Goal: Task Accomplishment & Management: Use online tool/utility

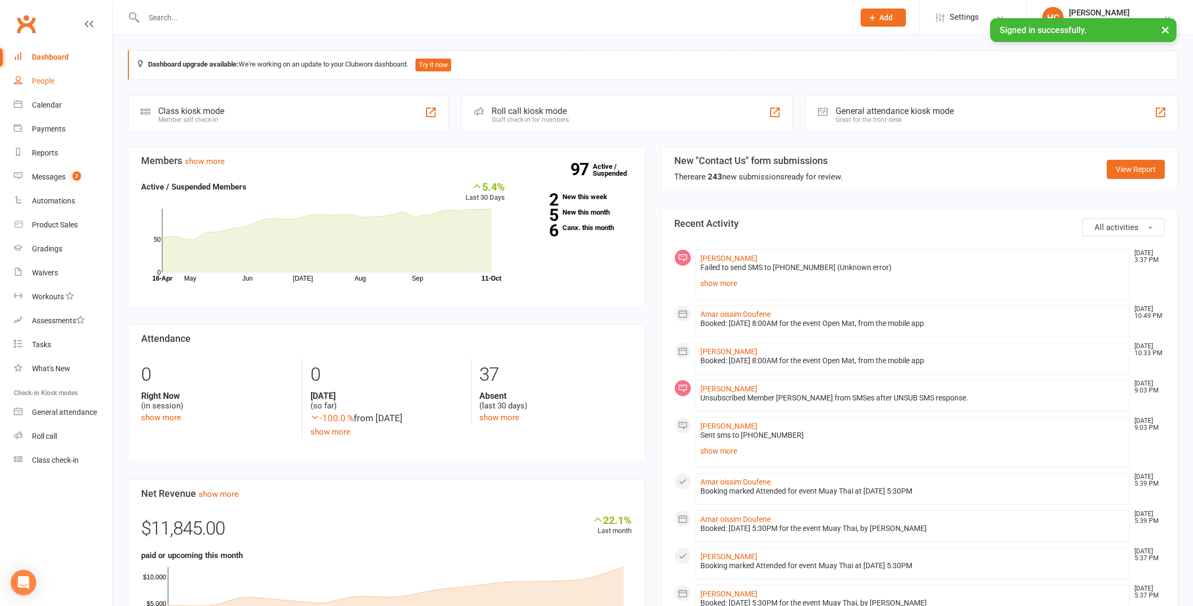
click at [48, 79] on div "People" at bounding box center [43, 81] width 22 height 9
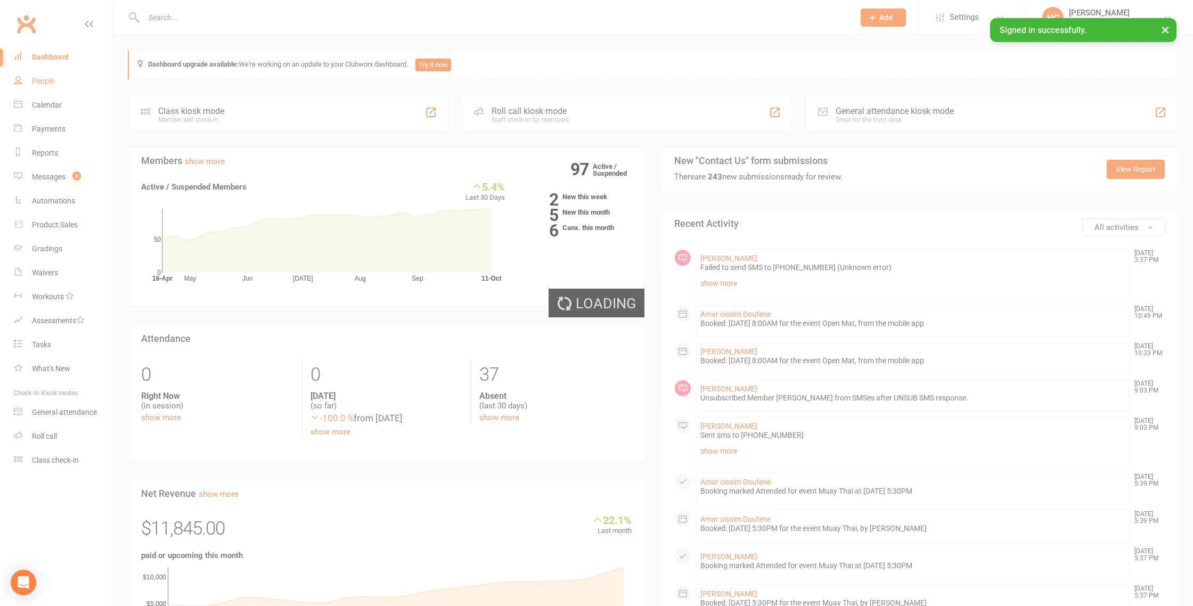
select select "100"
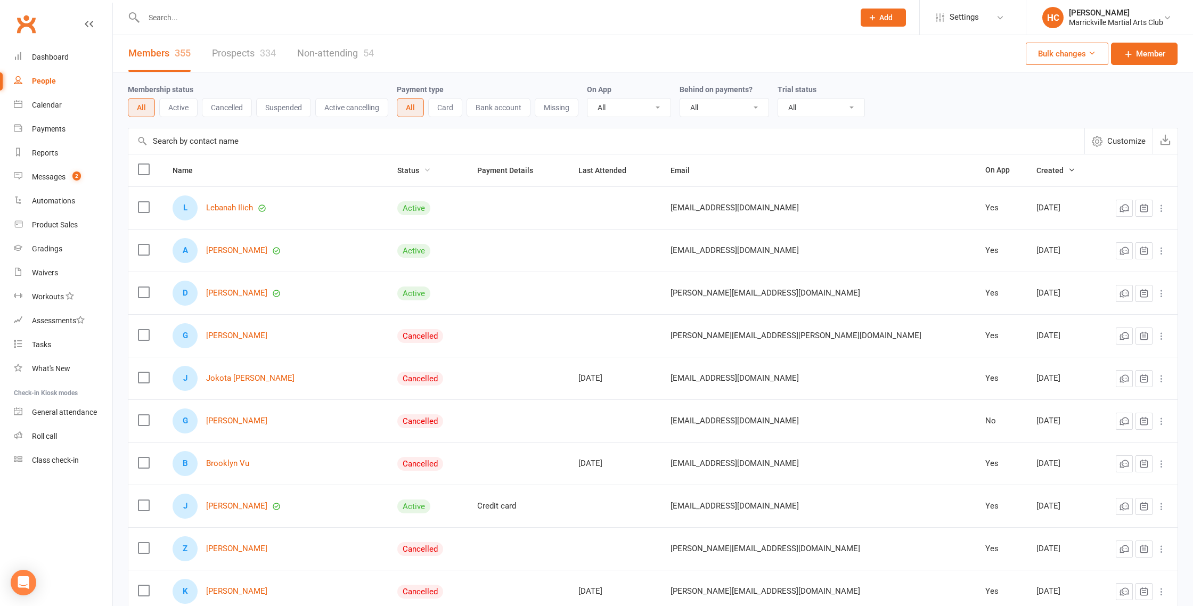
click at [427, 173] on span "Status" at bounding box center [414, 170] width 34 height 9
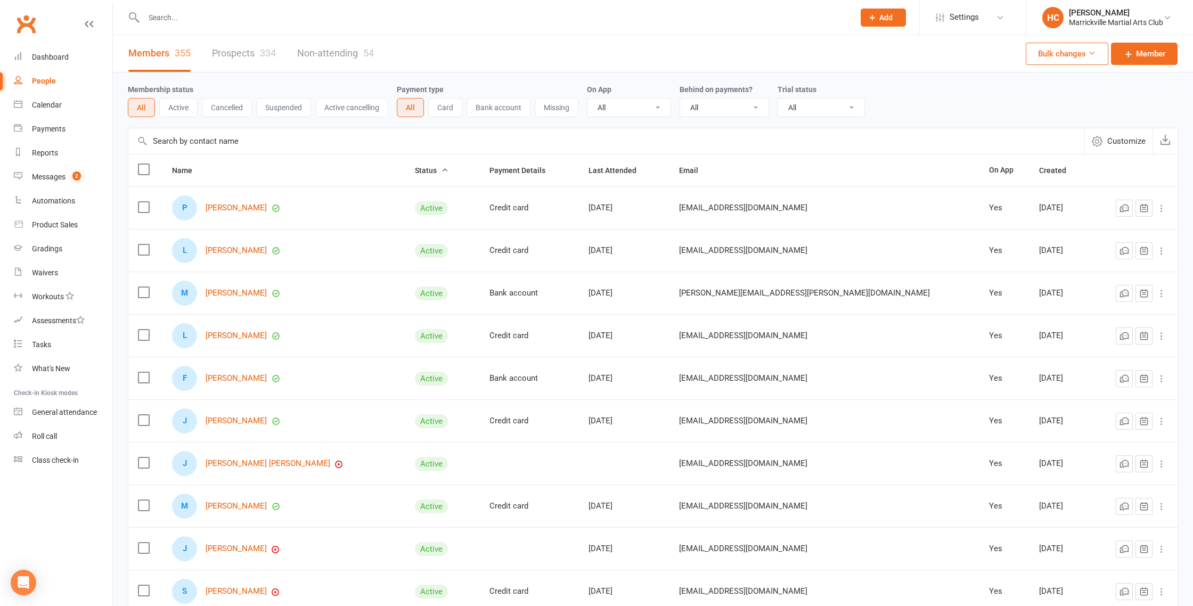
drag, startPoint x: 182, startPoint y: 111, endPoint x: 189, endPoint y: 111, distance: 6.9
click at [183, 111] on button "Active" at bounding box center [178, 107] width 38 height 19
click at [232, 114] on button "Cancelled" at bounding box center [227, 107] width 50 height 19
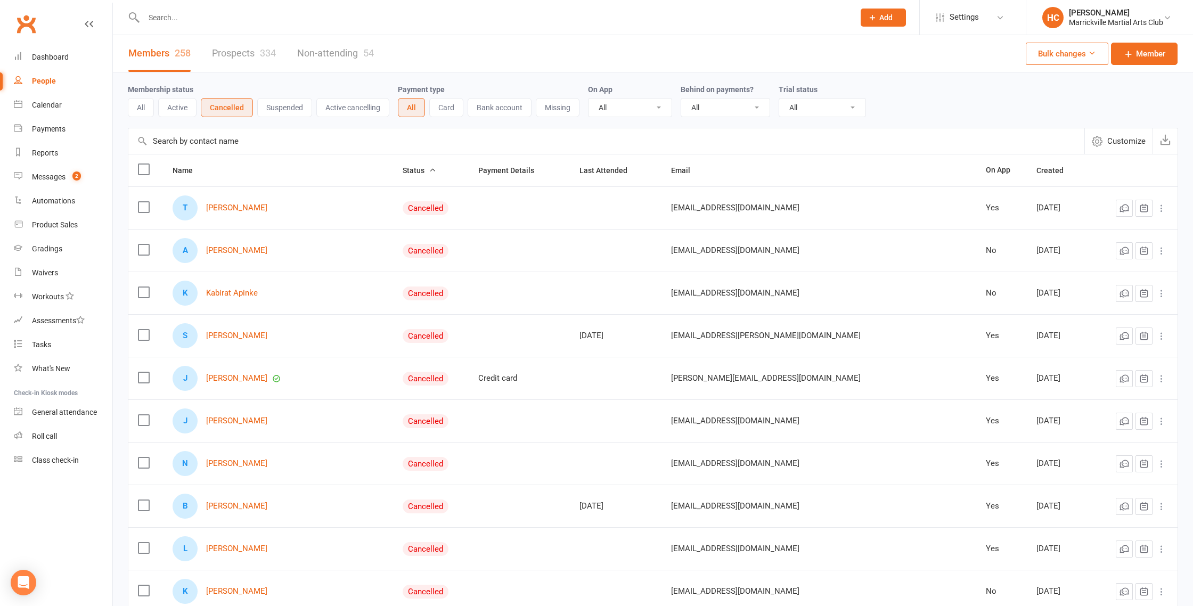
click at [280, 107] on button "Suspended" at bounding box center [284, 107] width 55 height 19
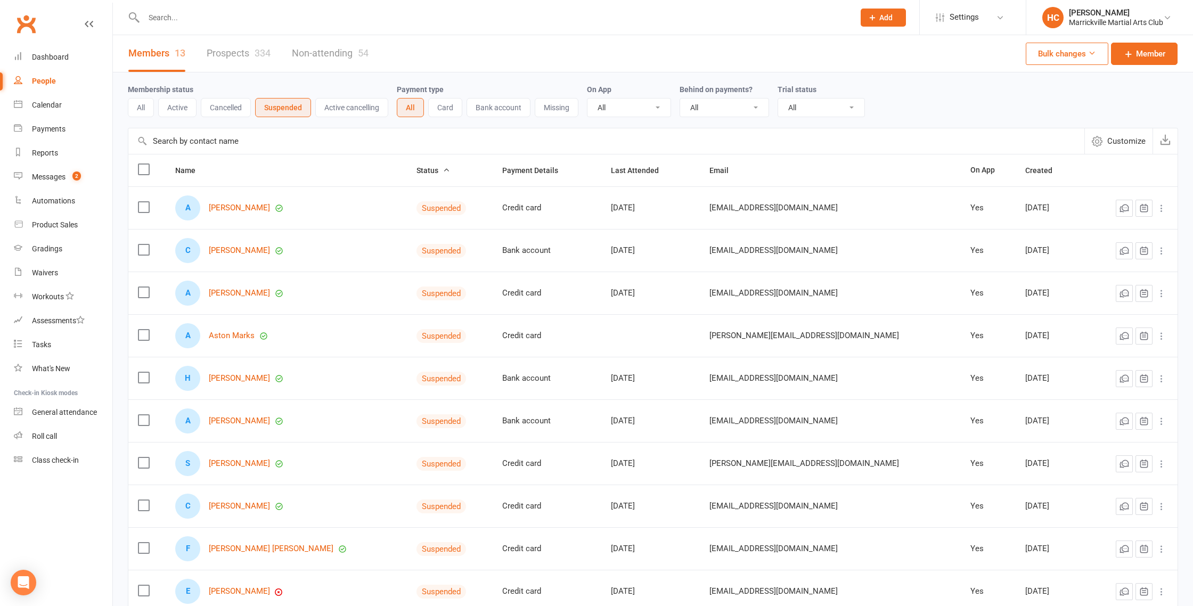
click at [179, 114] on button "Active" at bounding box center [177, 107] width 38 height 19
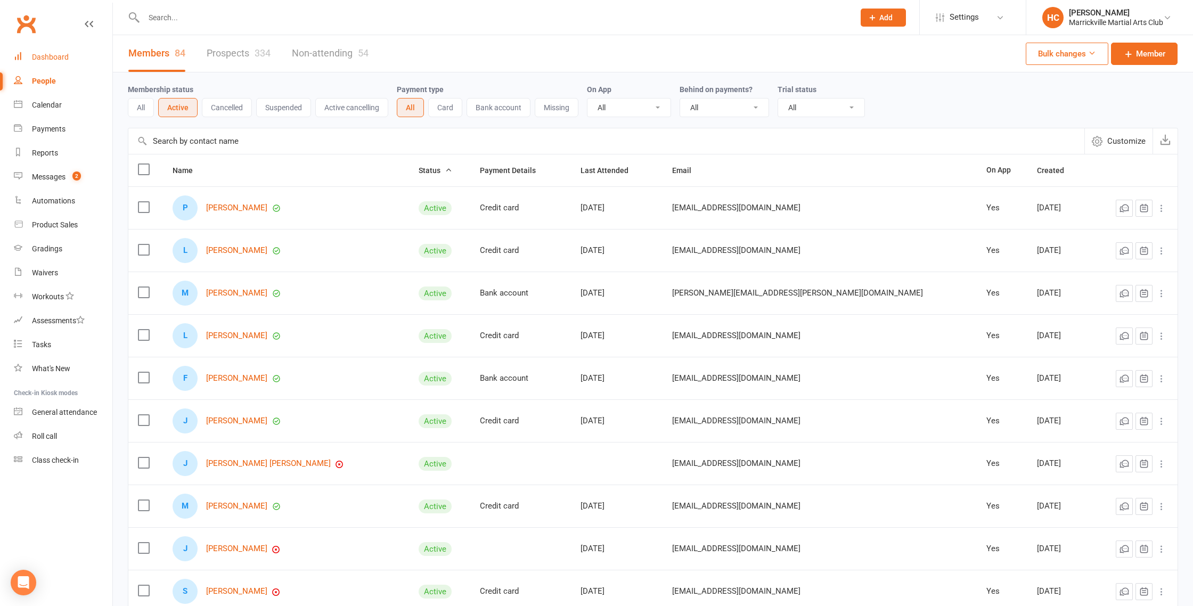
click at [56, 62] on link "Dashboard" at bounding box center [63, 57] width 99 height 24
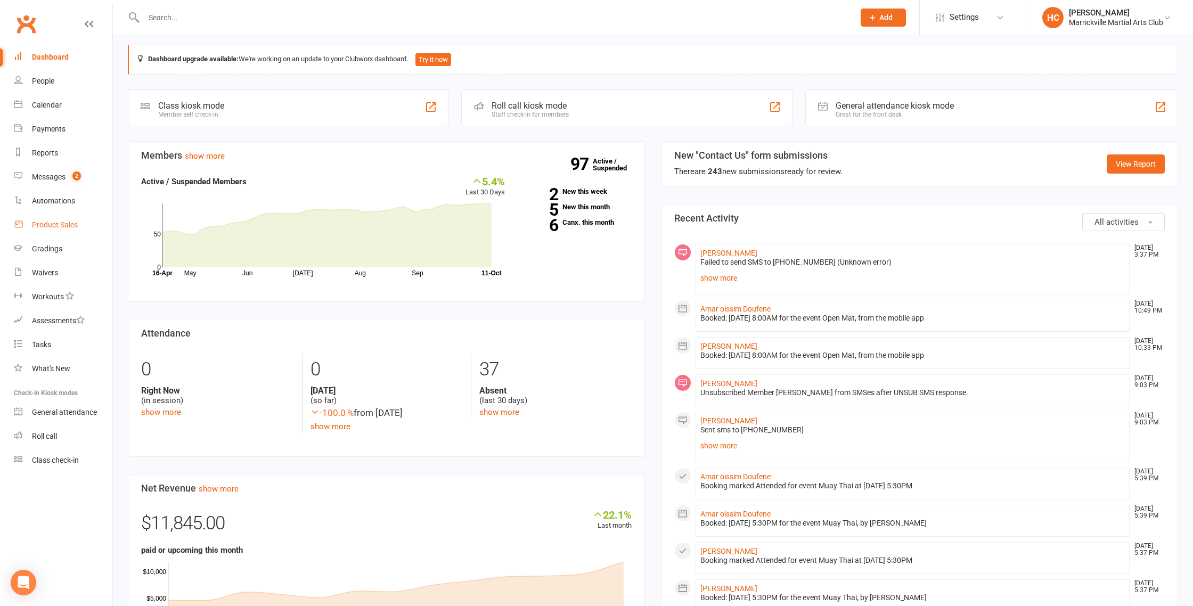
scroll to position [5, 0]
drag, startPoint x: 56, startPoint y: 130, endPoint x: 79, endPoint y: 138, distance: 24.1
click at [56, 130] on div "Payments" at bounding box center [49, 129] width 34 height 9
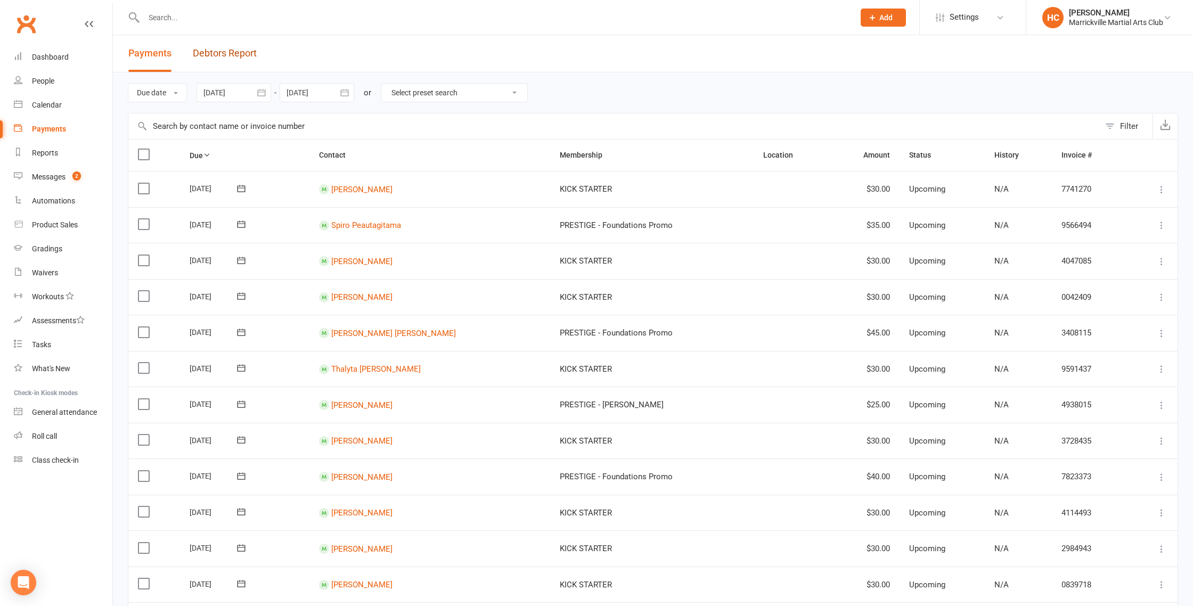
click at [224, 60] on link "Debtors Report" at bounding box center [225, 53] width 64 height 37
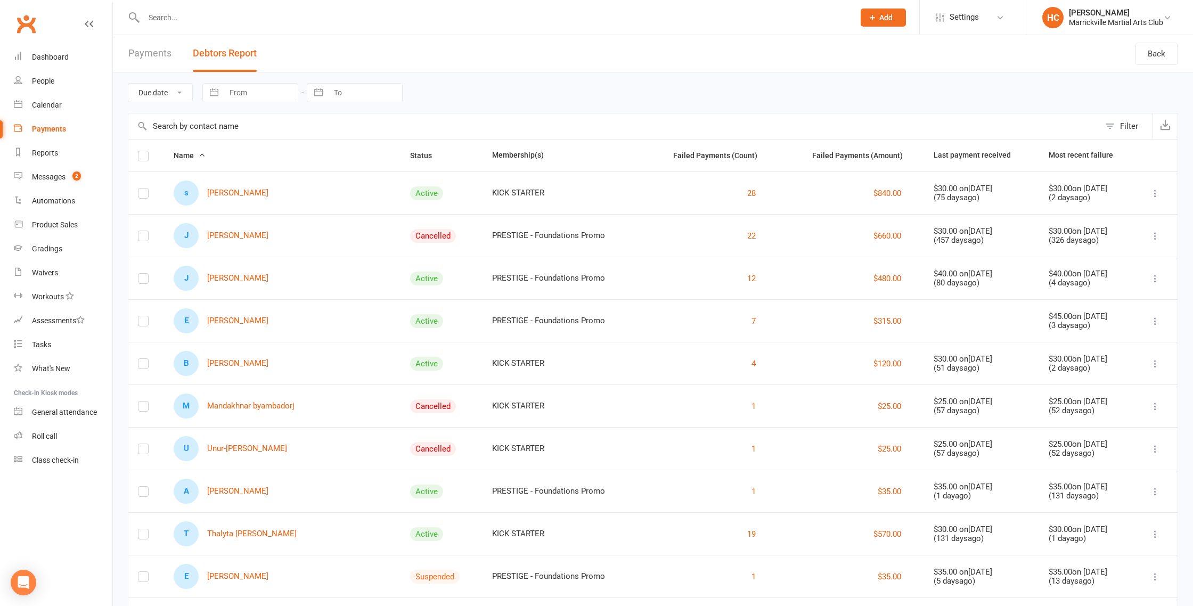
click at [143, 61] on link "Payments" at bounding box center [149, 53] width 43 height 37
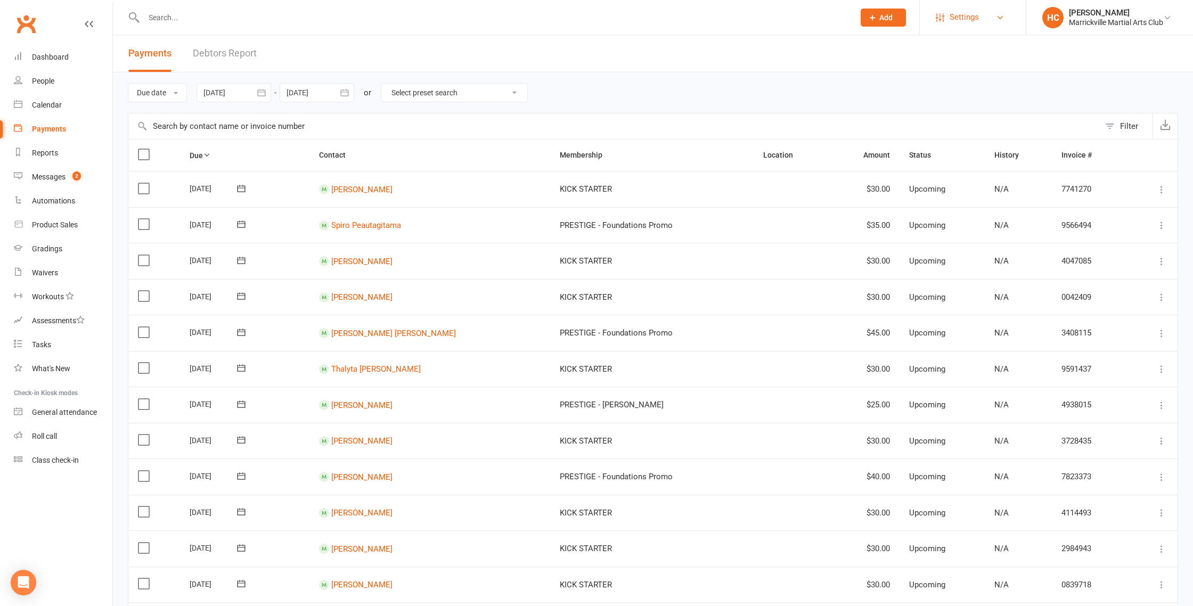
click at [991, 25] on link "Settings" at bounding box center [973, 17] width 74 height 24
click at [720, 51] on header "Payments Debtors Report" at bounding box center [653, 53] width 1080 height 37
click at [63, 226] on div "Product Sales" at bounding box center [55, 224] width 46 height 9
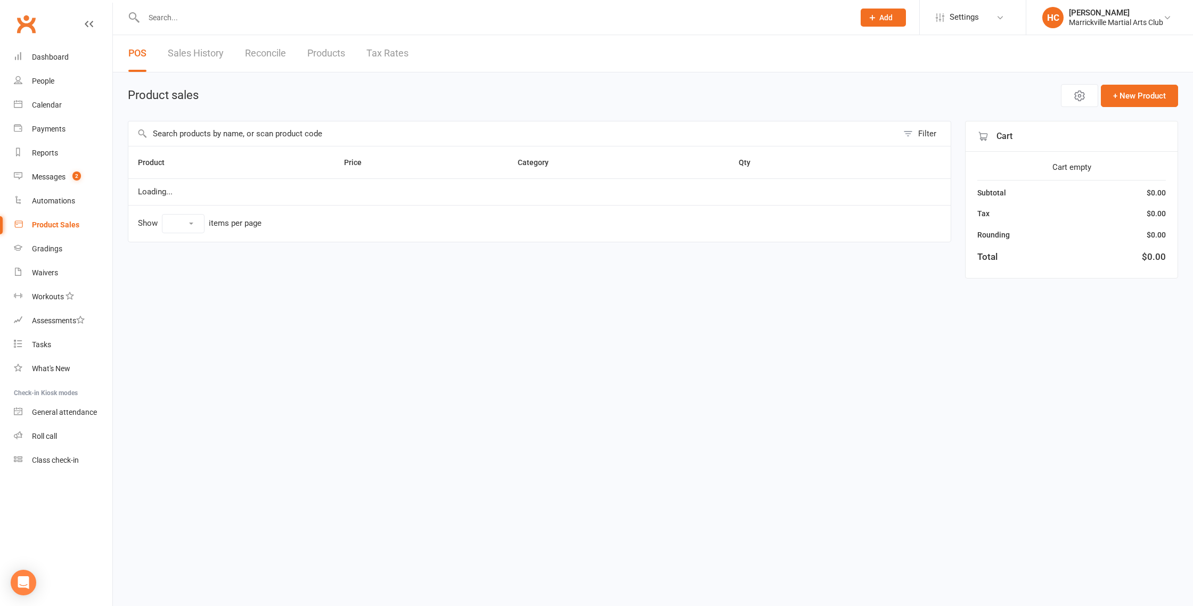
select select "10"
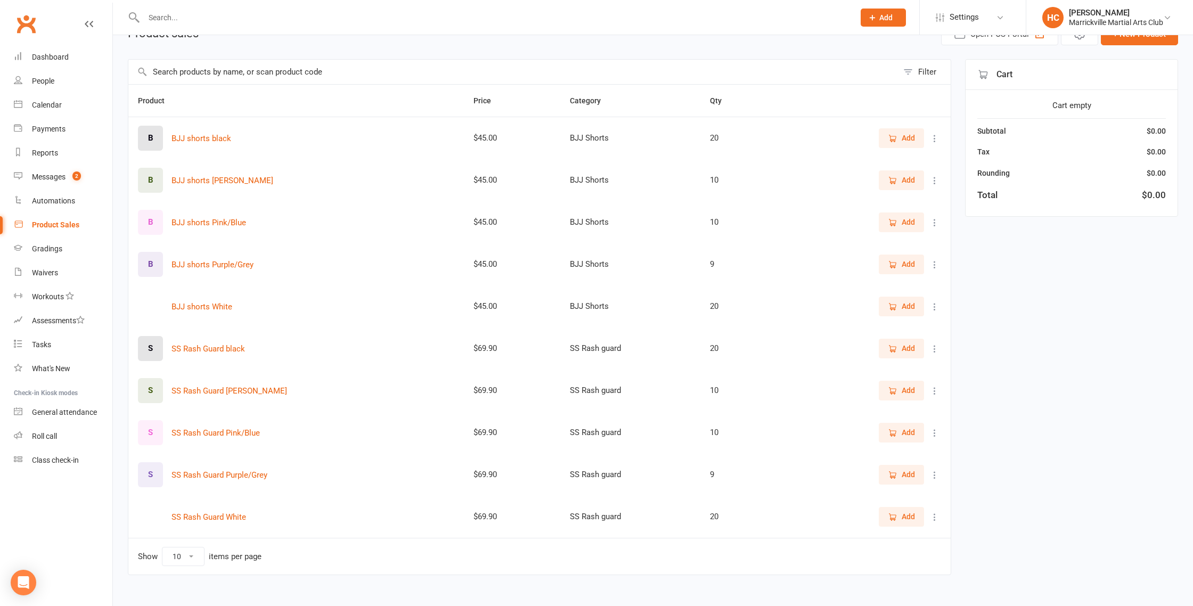
scroll to position [76, 0]
